Goal: Entertainment & Leisure: Consume media (video, audio)

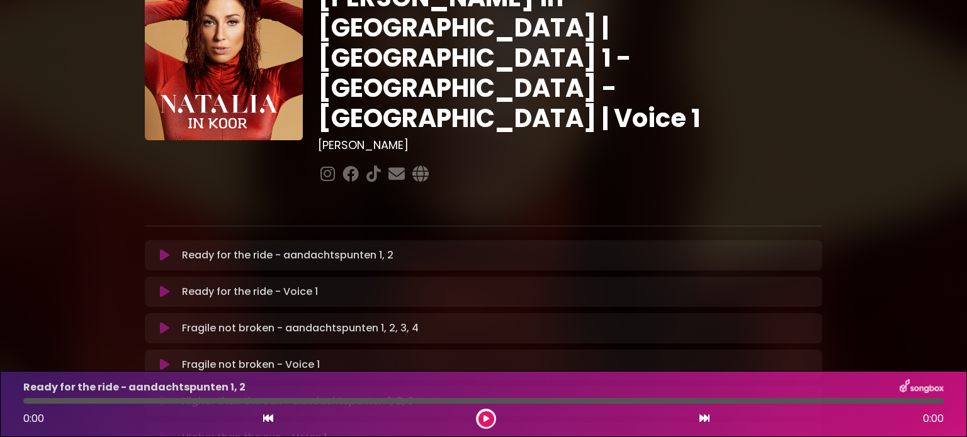
scroll to position [126, 0]
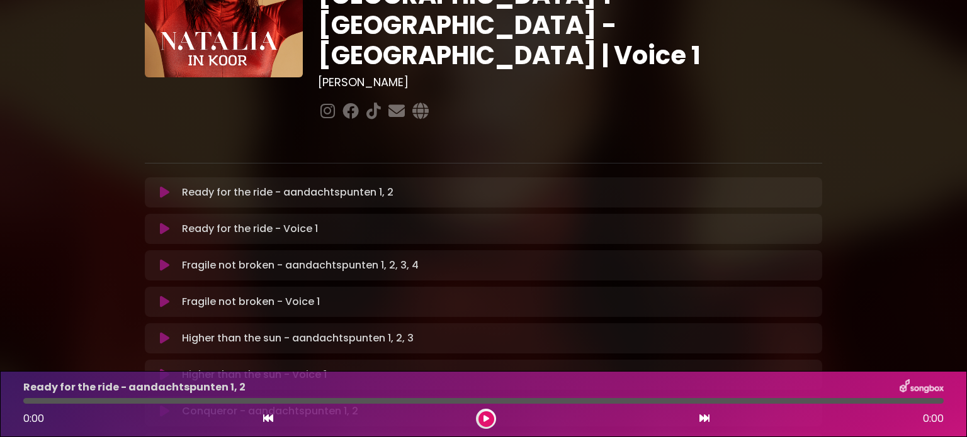
click at [302, 185] on p "Ready for the ride - aandachtspunten 1, 2 Loading Track..." at bounding box center [287, 192] width 211 height 15
click at [163, 186] on icon at bounding box center [164, 192] width 9 height 13
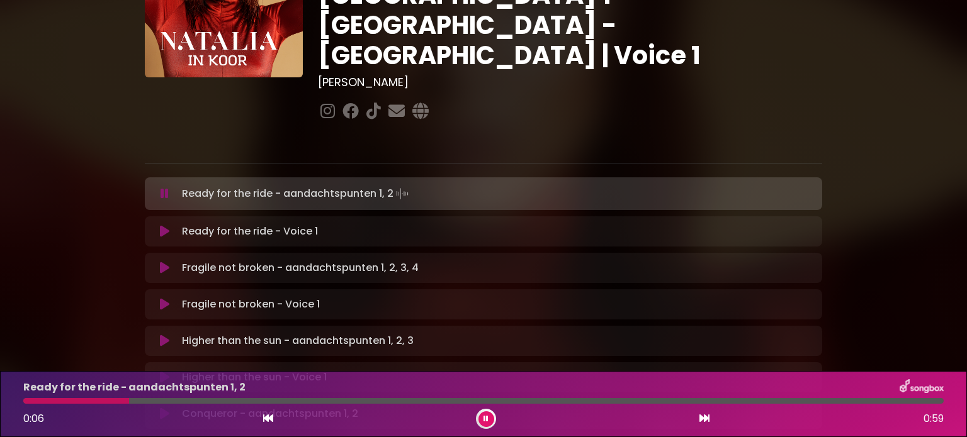
click at [488, 418] on button at bounding box center [486, 420] width 16 height 16
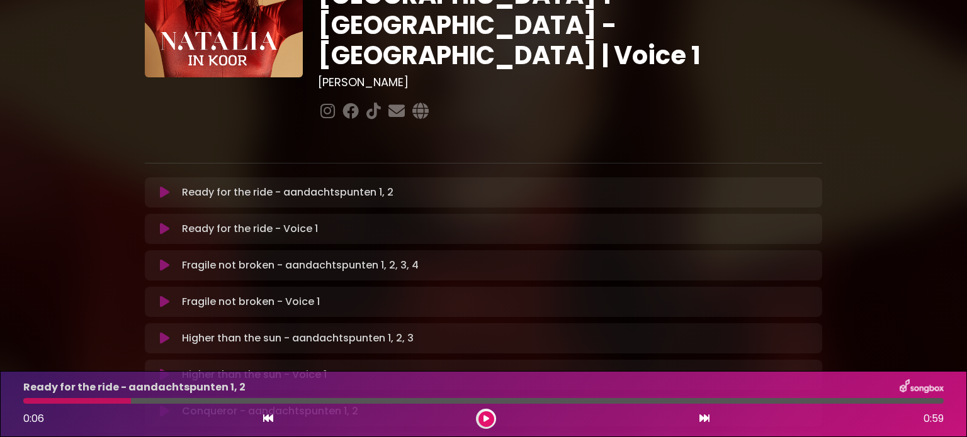
drag, startPoint x: 128, startPoint y: 400, endPoint x: 33, endPoint y: 398, distance: 95.0
click at [33, 398] on div "Ready for the ride - aandachtspunten 1, 2 0:06 0:59" at bounding box center [483, 404] width 935 height 50
click at [27, 401] on div at bounding box center [77, 401] width 108 height 6
drag, startPoint x: 131, startPoint y: 399, endPoint x: 79, endPoint y: 398, distance: 51.6
click at [79, 398] on div at bounding box center [483, 401] width 920 height 6
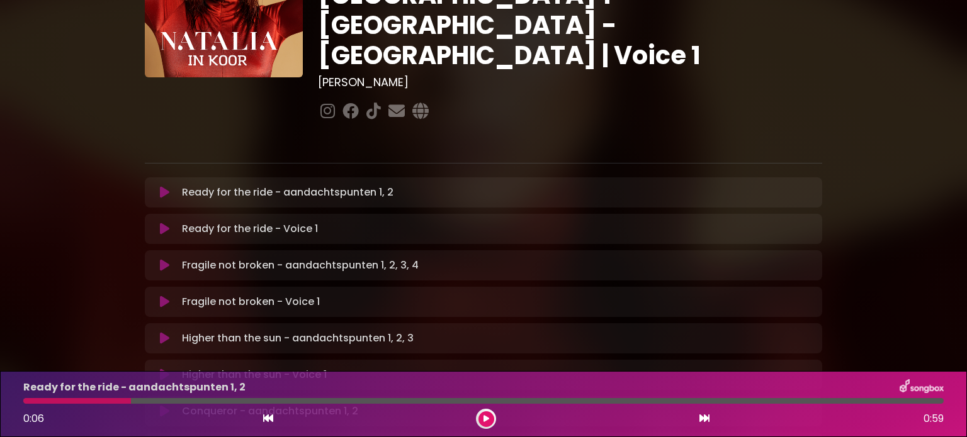
click at [486, 417] on icon at bounding box center [486, 419] width 6 height 8
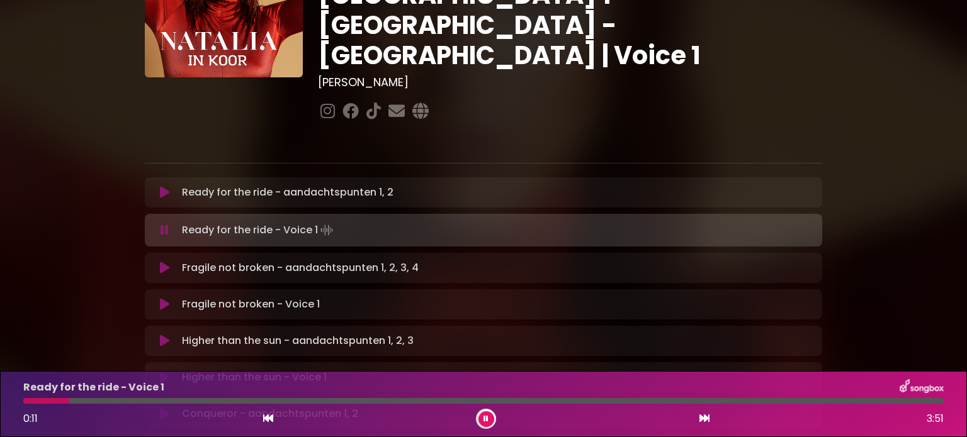
click at [219, 261] on p "Fragile not broken - aandachtspunten 1, 2, 3, 4 Loading Track..." at bounding box center [300, 268] width 237 height 15
click at [289, 261] on p "Fragile not broken - aandachtspunten 1, 2, 3, 4 Loading Track..." at bounding box center [300, 268] width 237 height 15
click at [384, 261] on p "Fragile not broken - aandachtspunten 1, 2, 3, 4 Loading Track..." at bounding box center [300, 268] width 237 height 15
click at [425, 261] on div "Fragile not broken - aandachtspunten 1, 2, 3, 4 Loading Track..." at bounding box center [495, 268] width 637 height 15
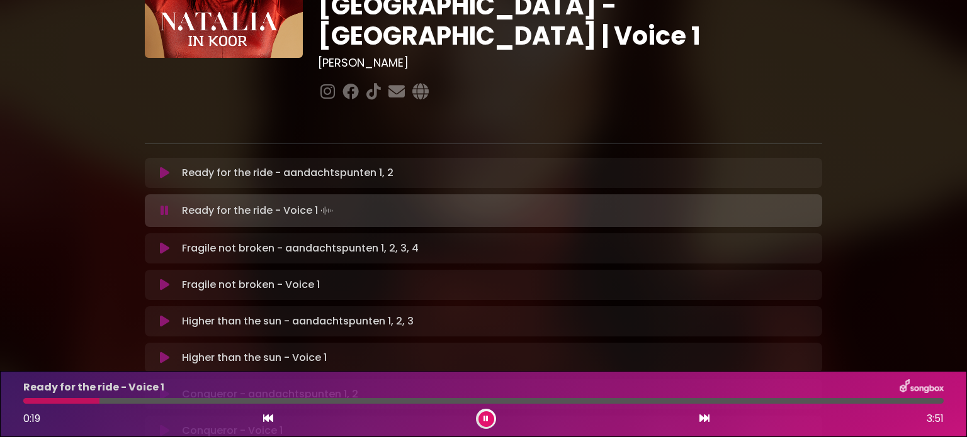
scroll to position [0, 0]
